Goal: Find specific page/section: Find specific page/section

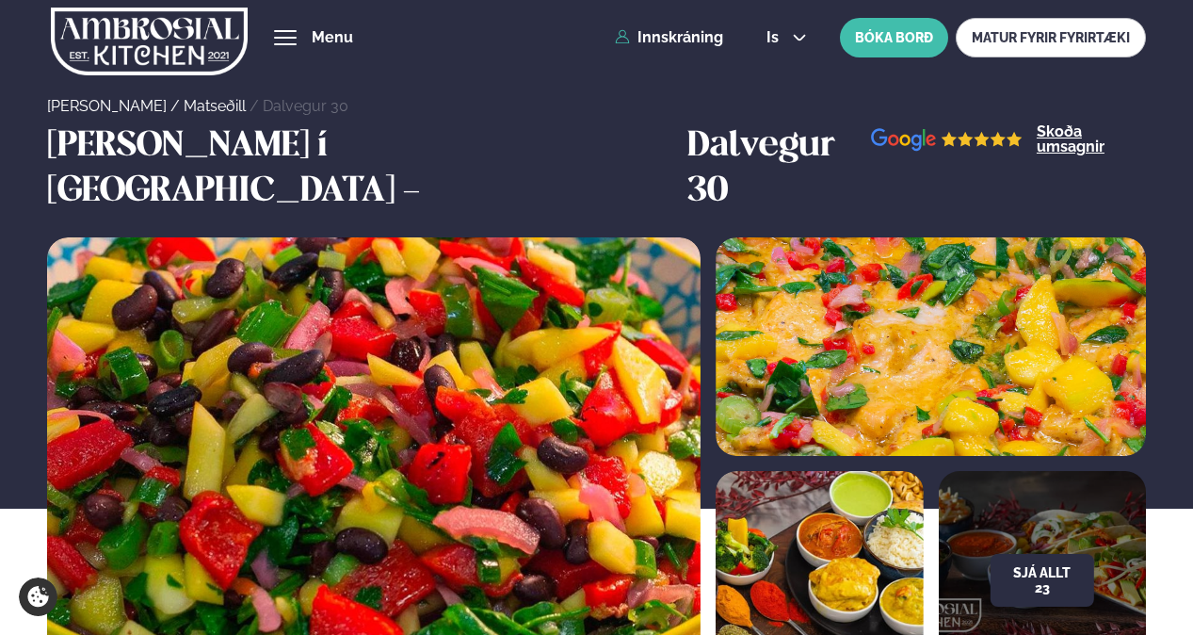
scroll to position [847, 0]
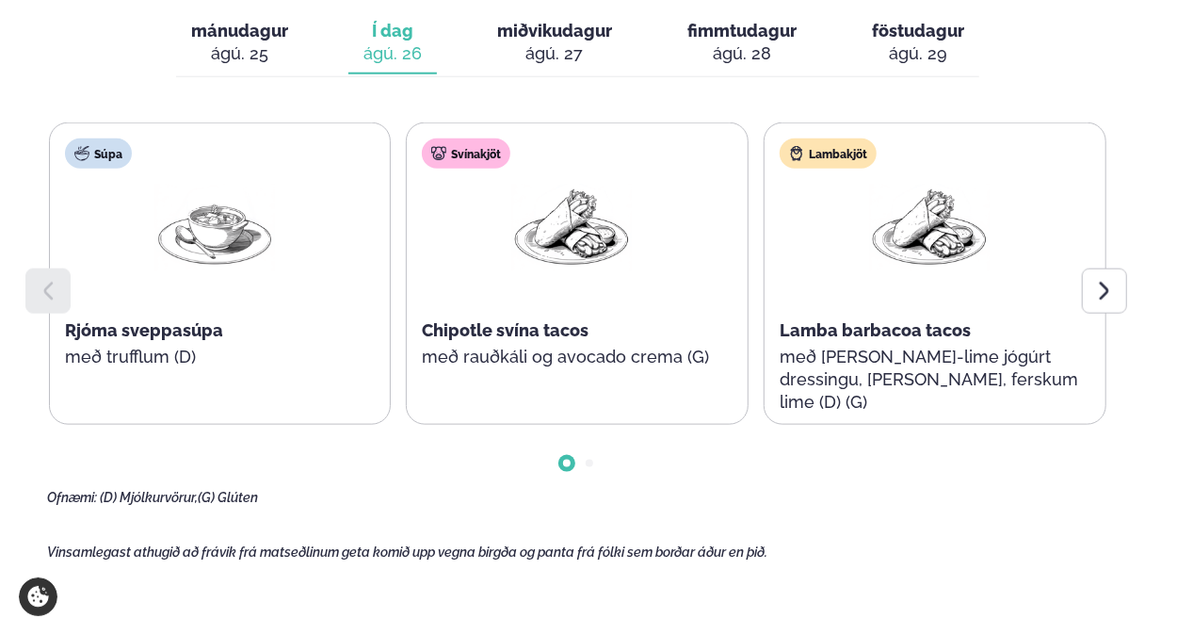
scroll to position [942, 0]
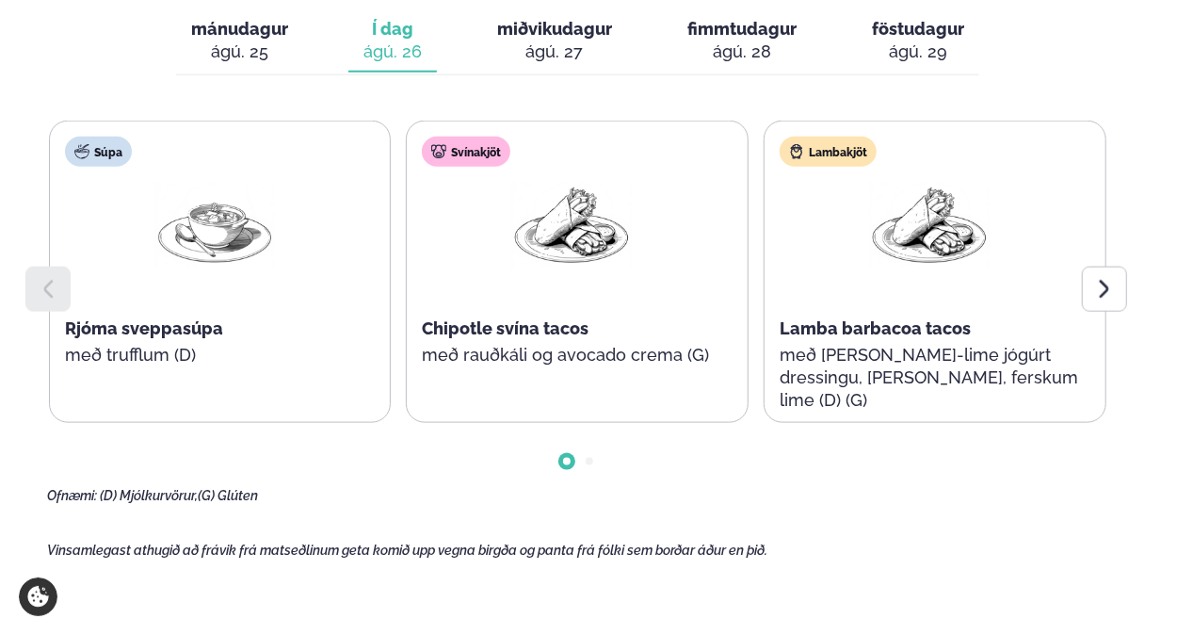
click at [584, 423] on div at bounding box center [578, 446] width 1062 height 47
click at [591, 458] on span "Go to slide 2" at bounding box center [590, 462] width 8 height 8
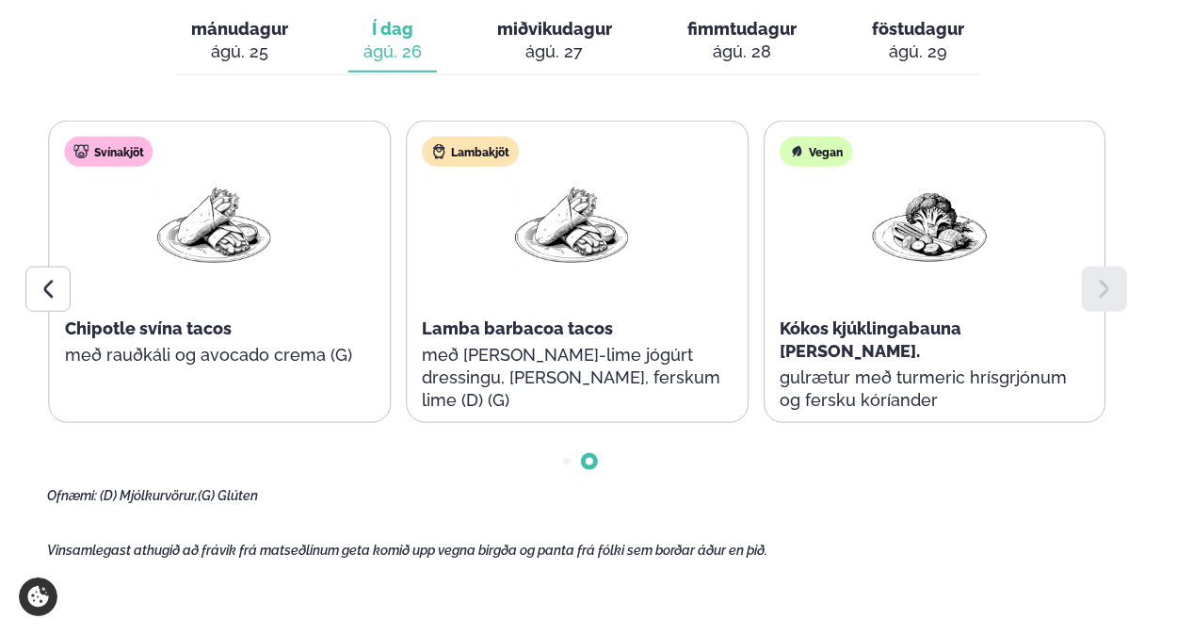
click at [569, 458] on span "Go to slide 1" at bounding box center [567, 462] width 8 height 8
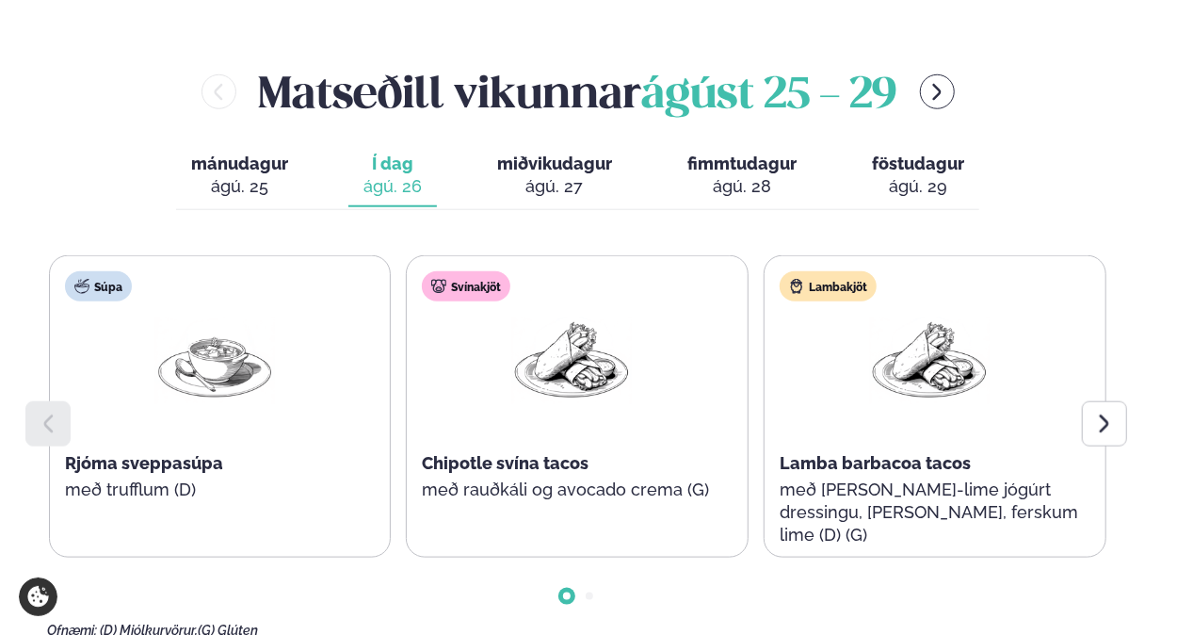
scroll to position [847, 0]
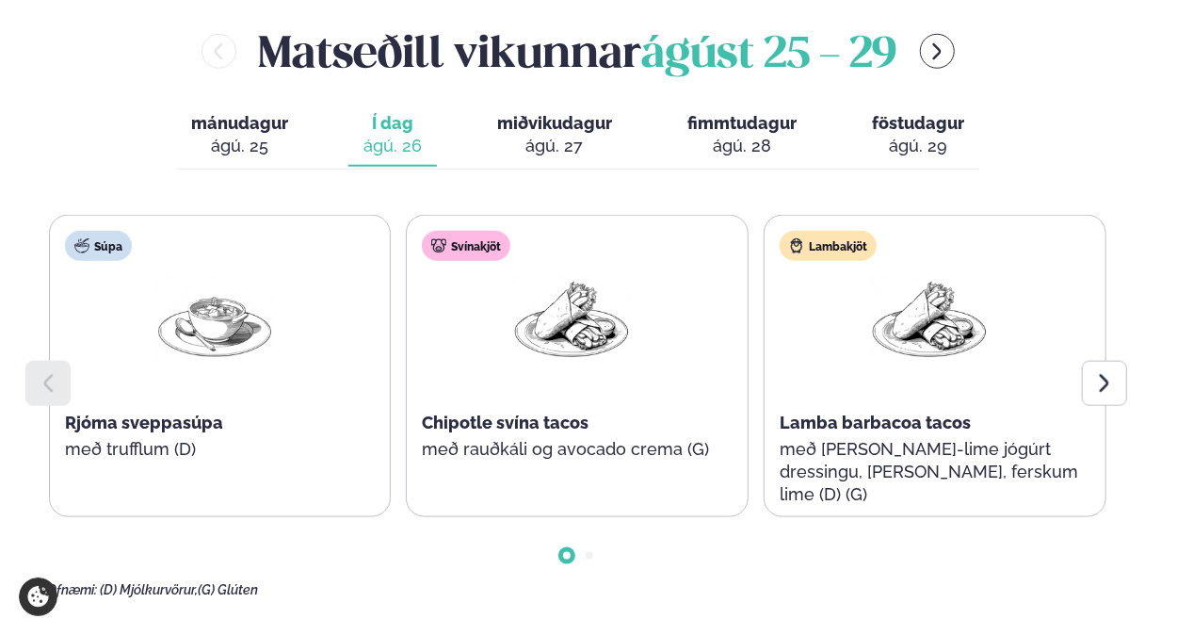
click at [559, 135] on div "ágú. 27" at bounding box center [554, 146] width 115 height 23
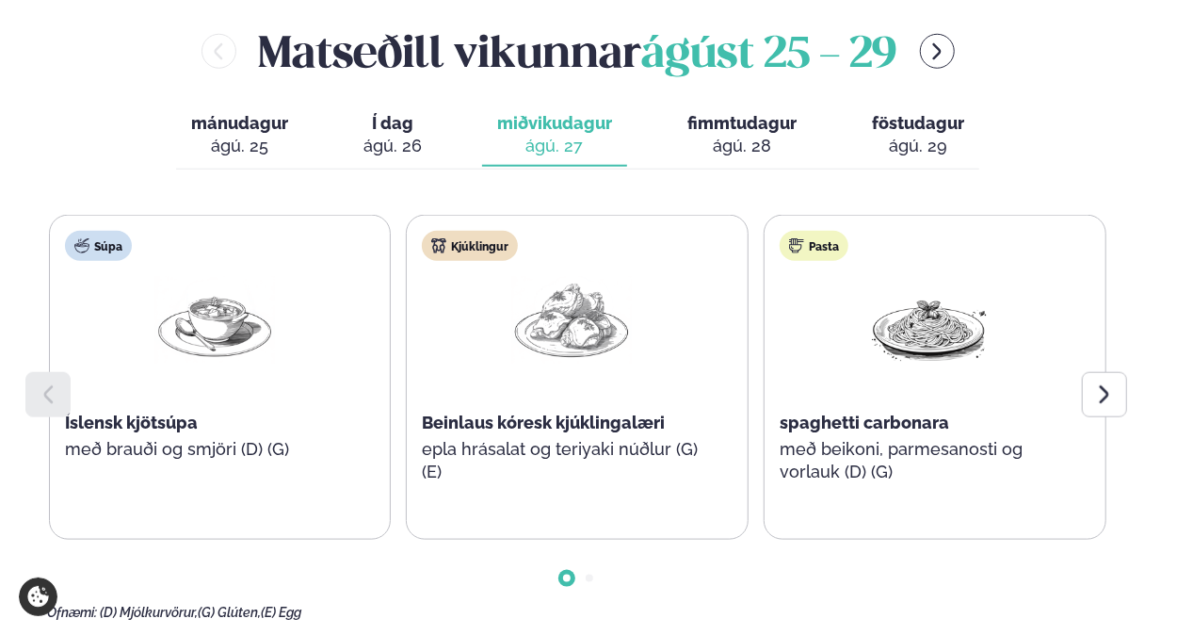
click at [705, 135] on div "ágú. 28" at bounding box center [741, 146] width 109 height 23
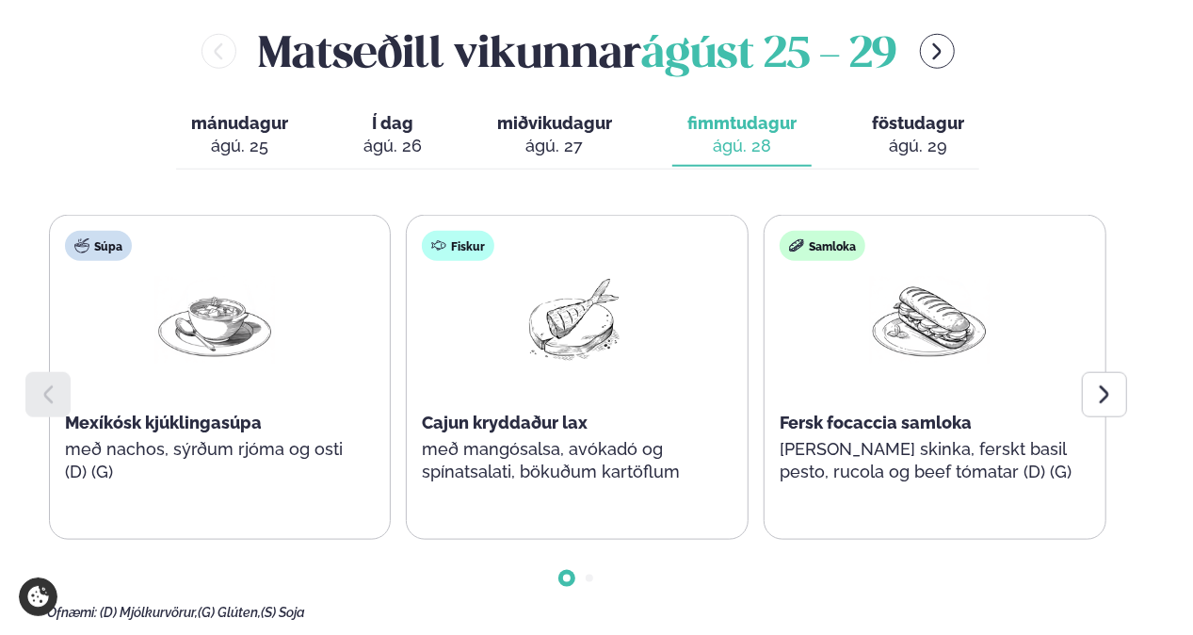
click at [911, 135] on div "ágú. 29" at bounding box center [918, 146] width 92 height 23
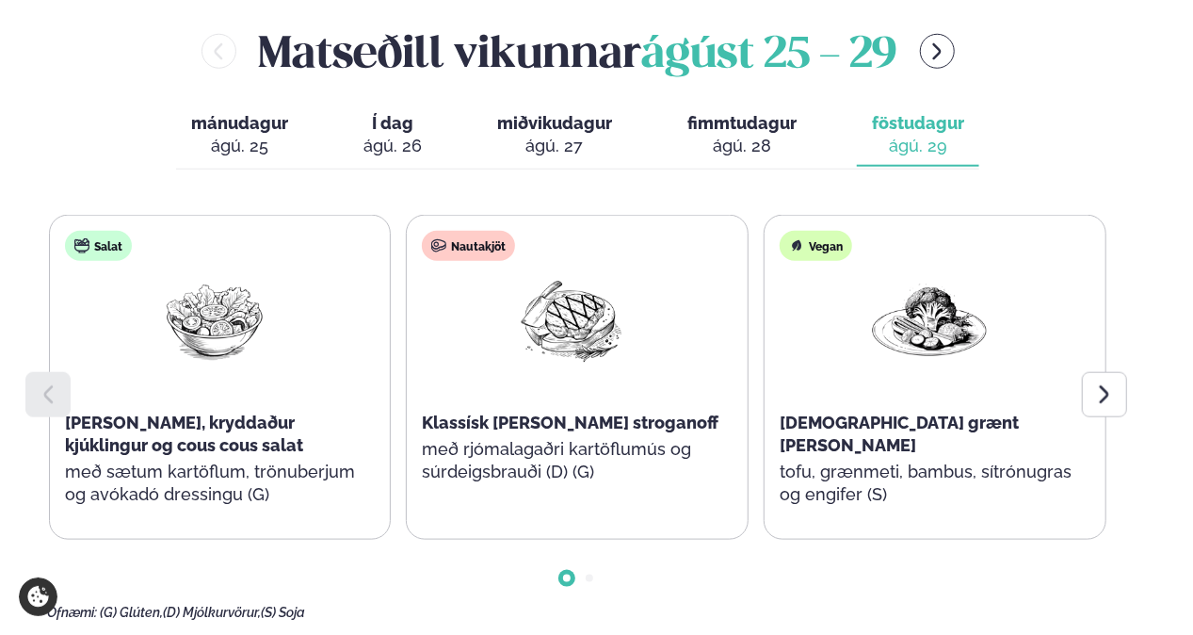
click at [1112, 383] on icon at bounding box center [1104, 394] width 23 height 23
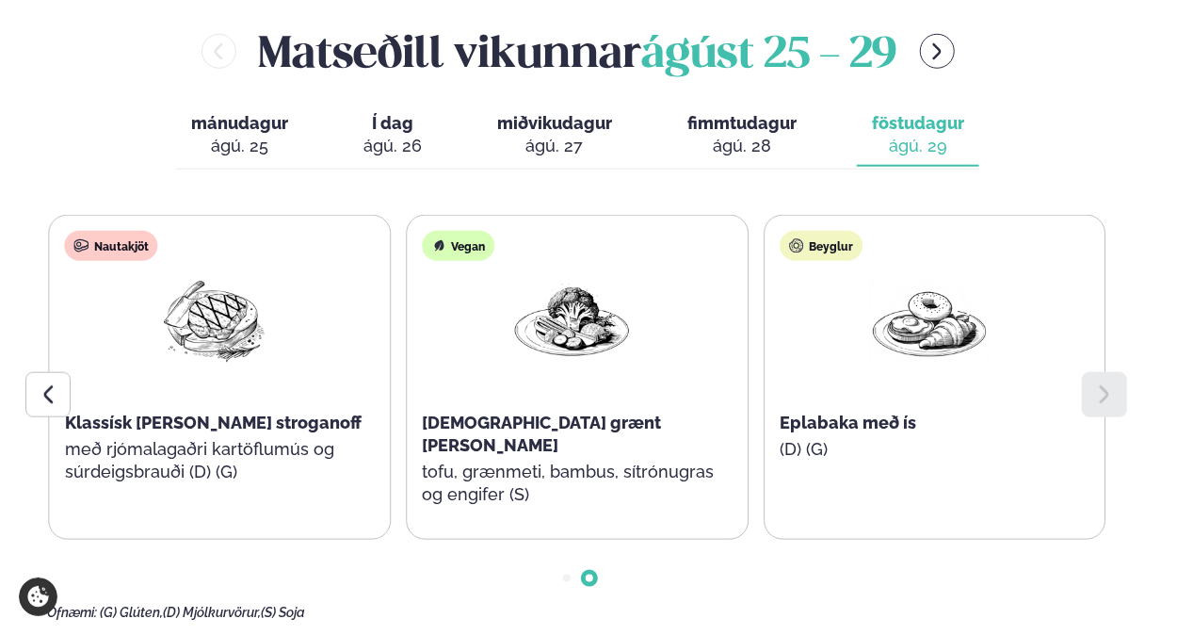
click at [45, 383] on icon at bounding box center [48, 394] width 23 height 23
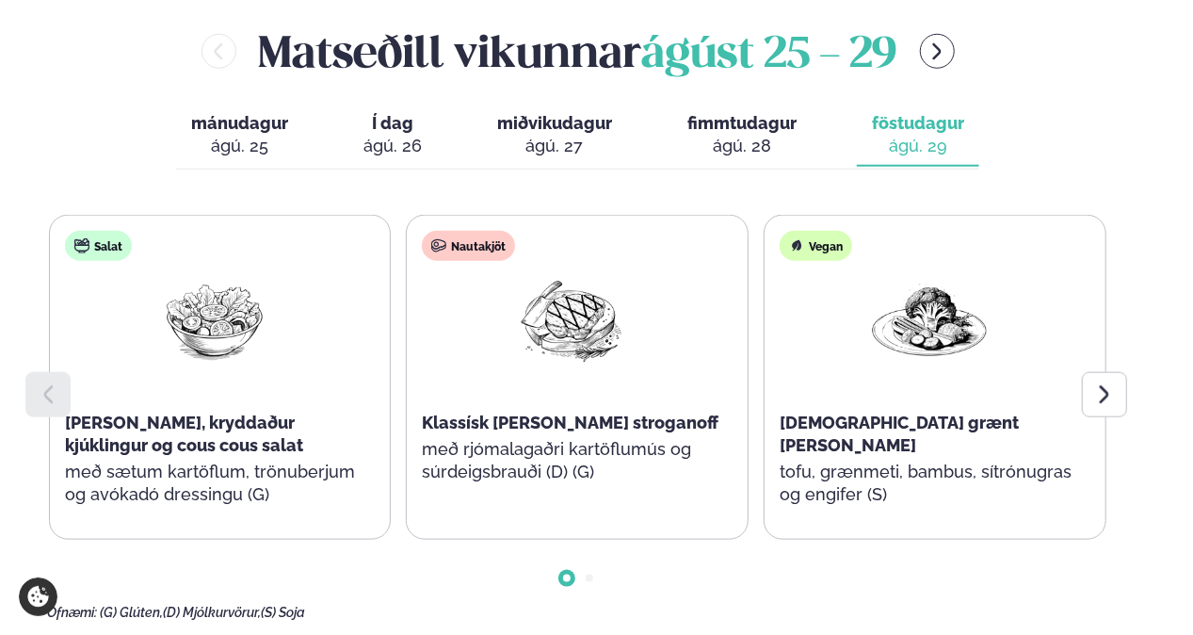
click at [744, 135] on div "ágú. 28" at bounding box center [741, 146] width 109 height 23
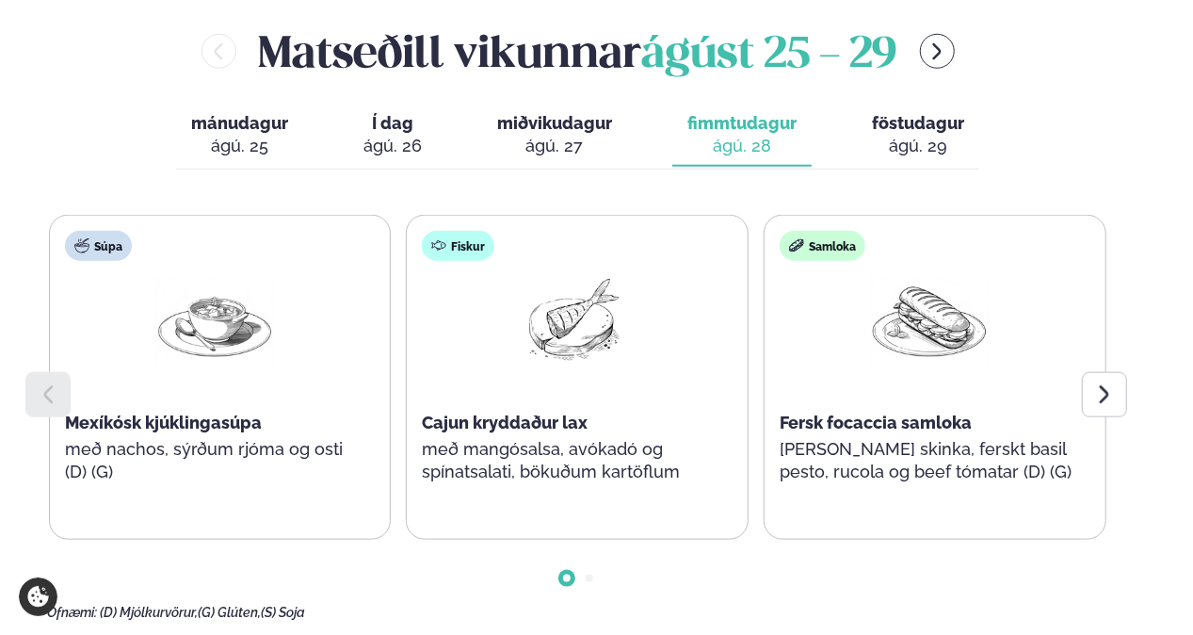
click at [1119, 372] on div at bounding box center [1104, 394] width 45 height 45
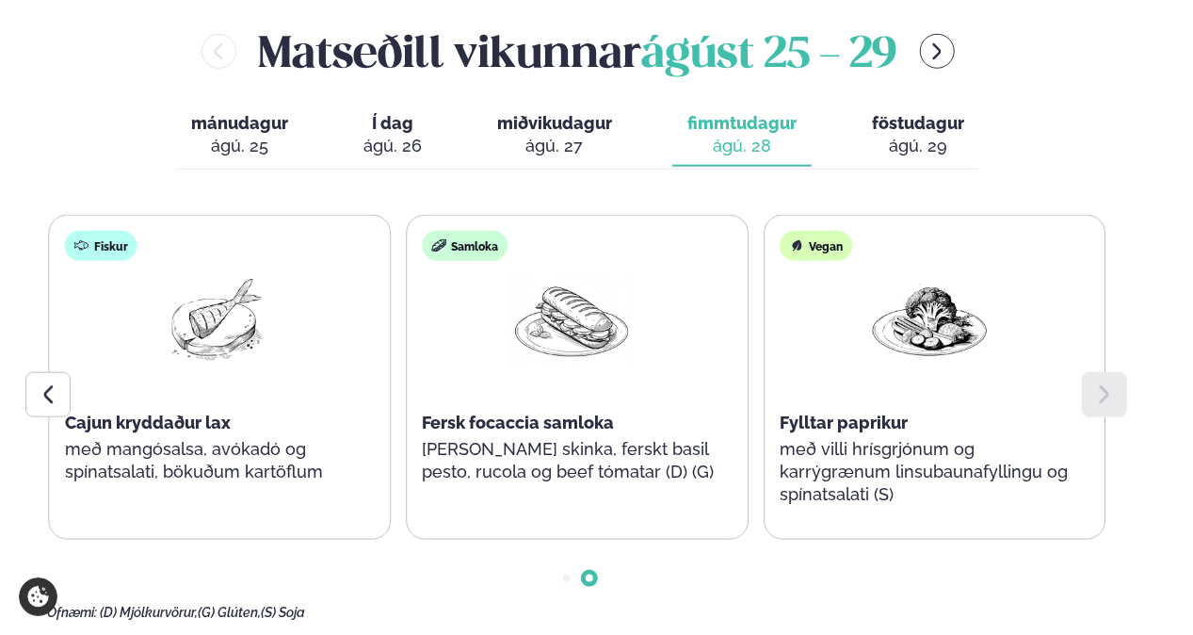
click at [572, 135] on div "ágú. 27" at bounding box center [554, 146] width 115 height 23
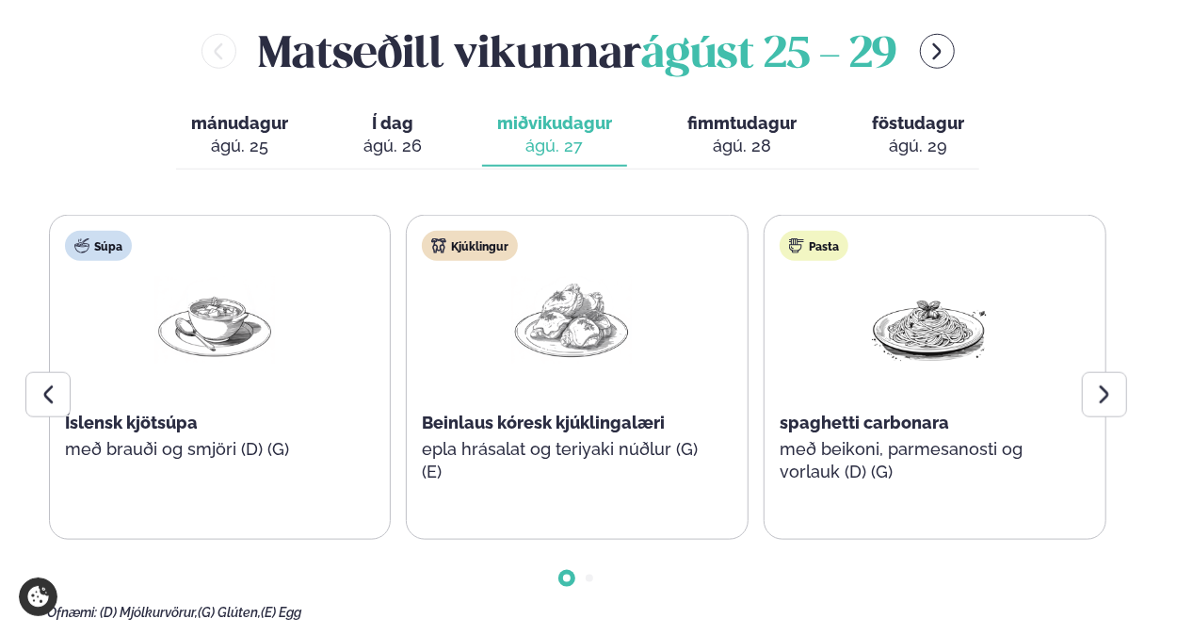
click at [1084, 372] on div at bounding box center [1104, 394] width 45 height 45
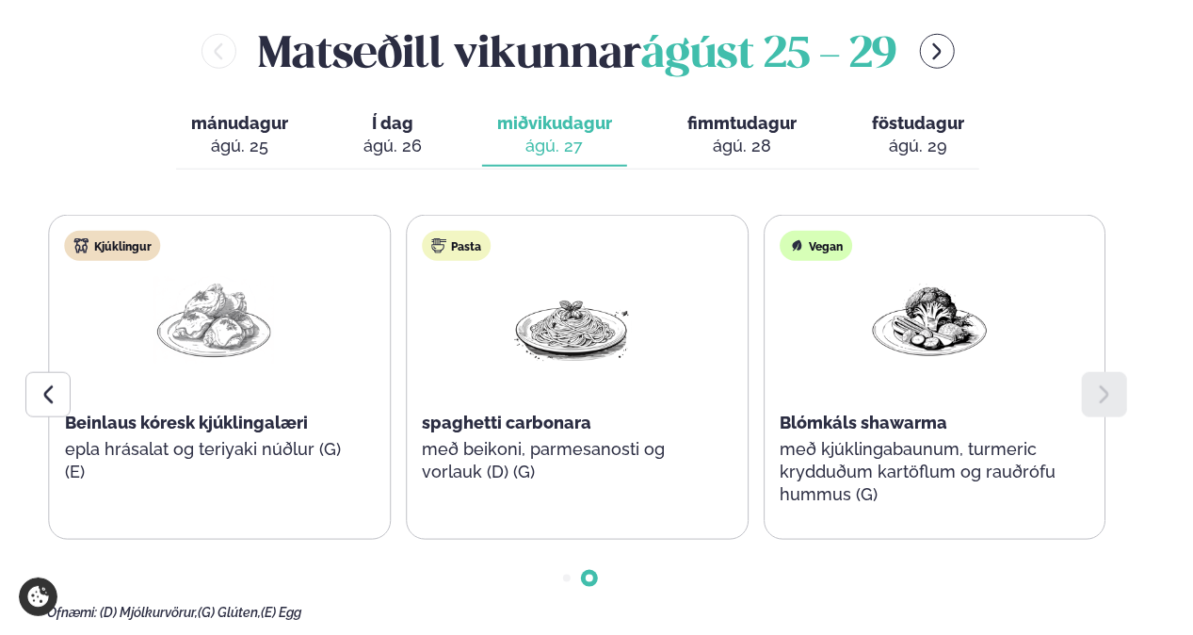
click at [45, 383] on icon at bounding box center [48, 394] width 23 height 23
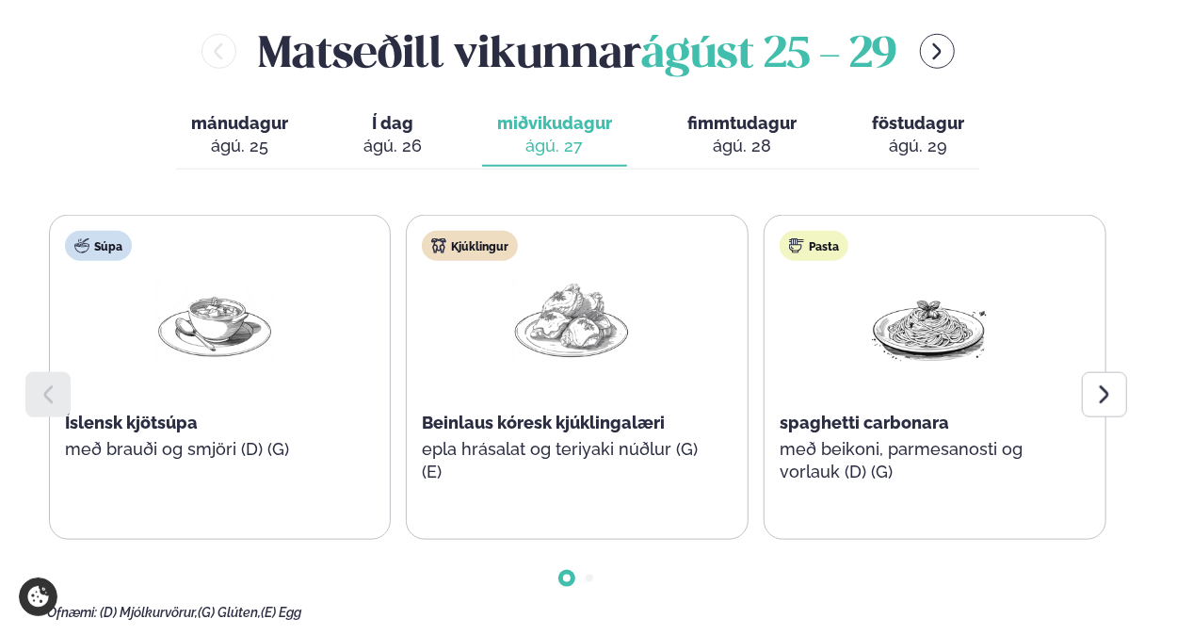
click at [364, 135] on div "ágú. 26" at bounding box center [392, 146] width 58 height 23
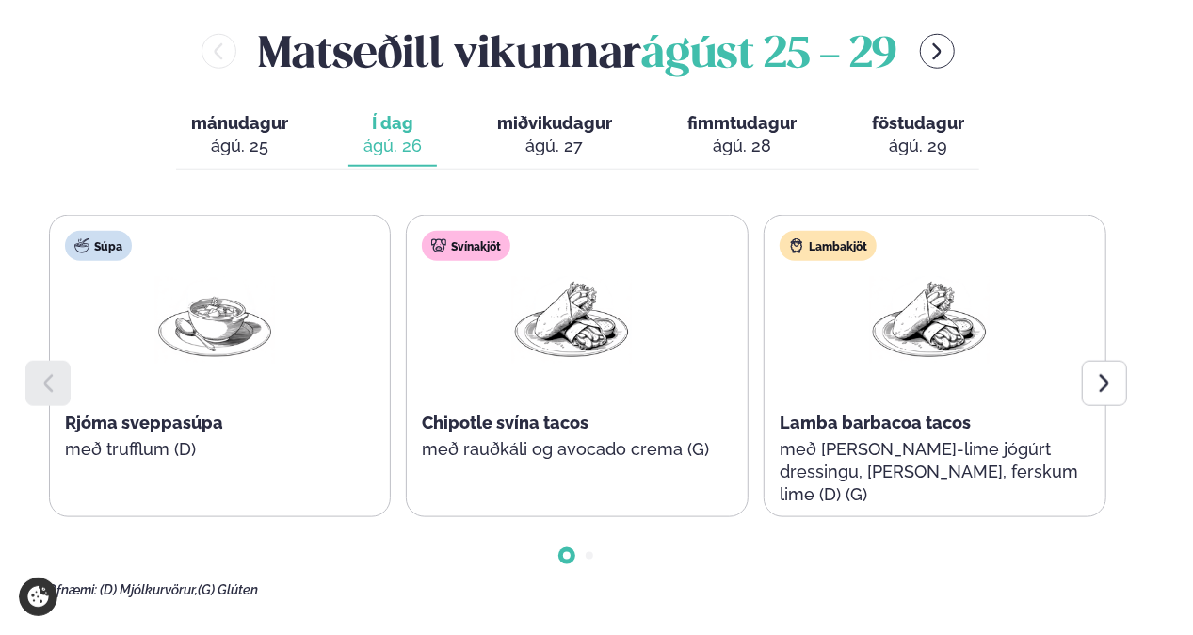
click at [1095, 372] on icon at bounding box center [1104, 383] width 23 height 23
